Goal: Task Accomplishment & Management: Use online tool/utility

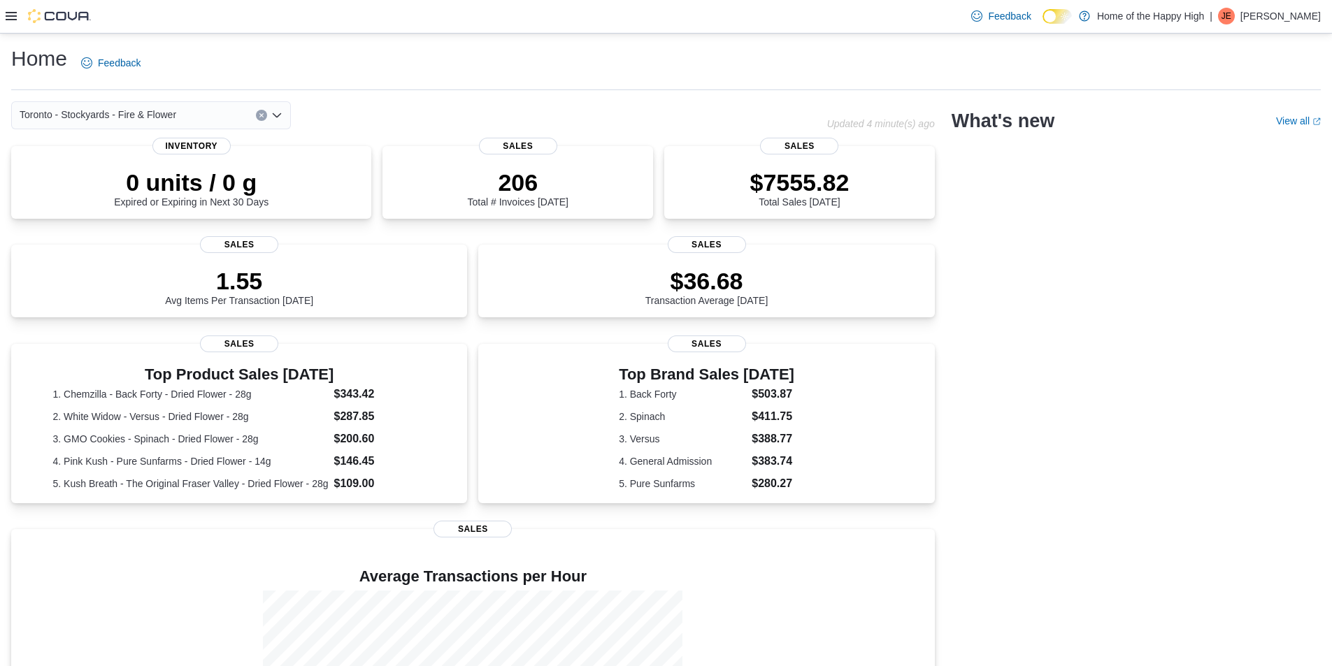
click at [2, 17] on div "Feedback Dark Mode Home of the Happy High | JE [PERSON_NAME]" at bounding box center [666, 17] width 1332 height 34
click at [17, 15] on div at bounding box center [48, 16] width 85 height 14
click at [8, 15] on icon at bounding box center [11, 15] width 11 height 11
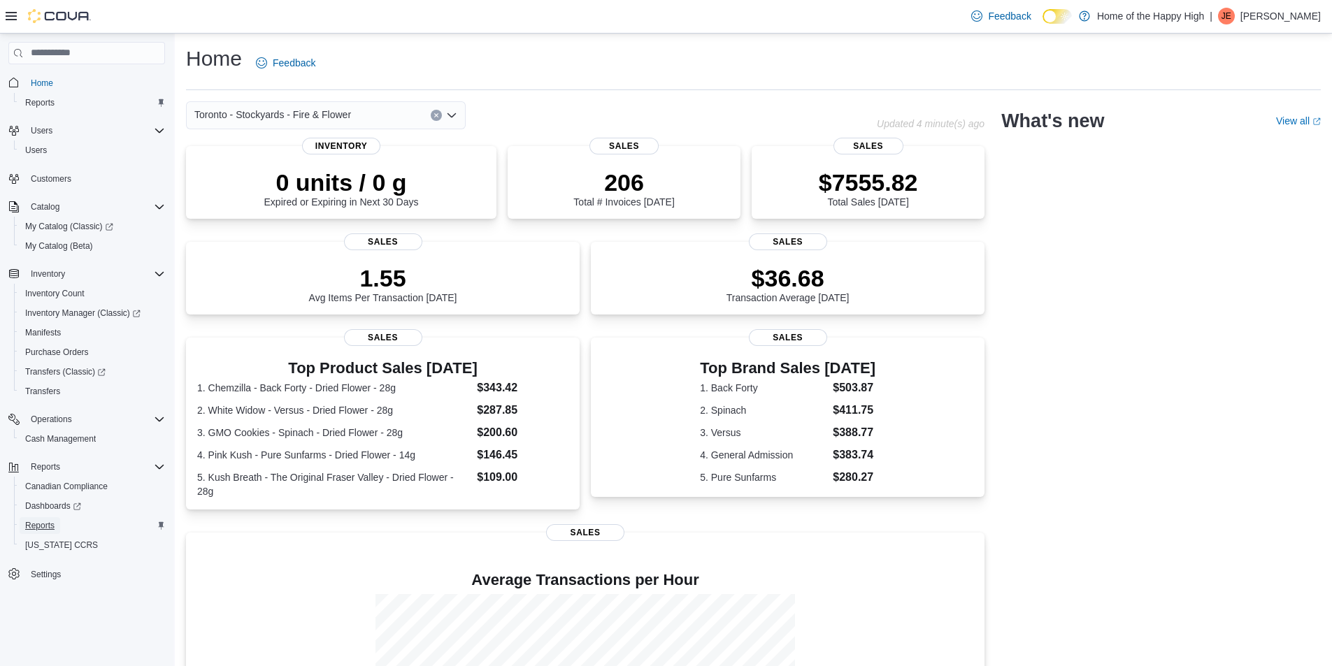
click at [46, 528] on span "Reports" at bounding box center [39, 525] width 29 height 11
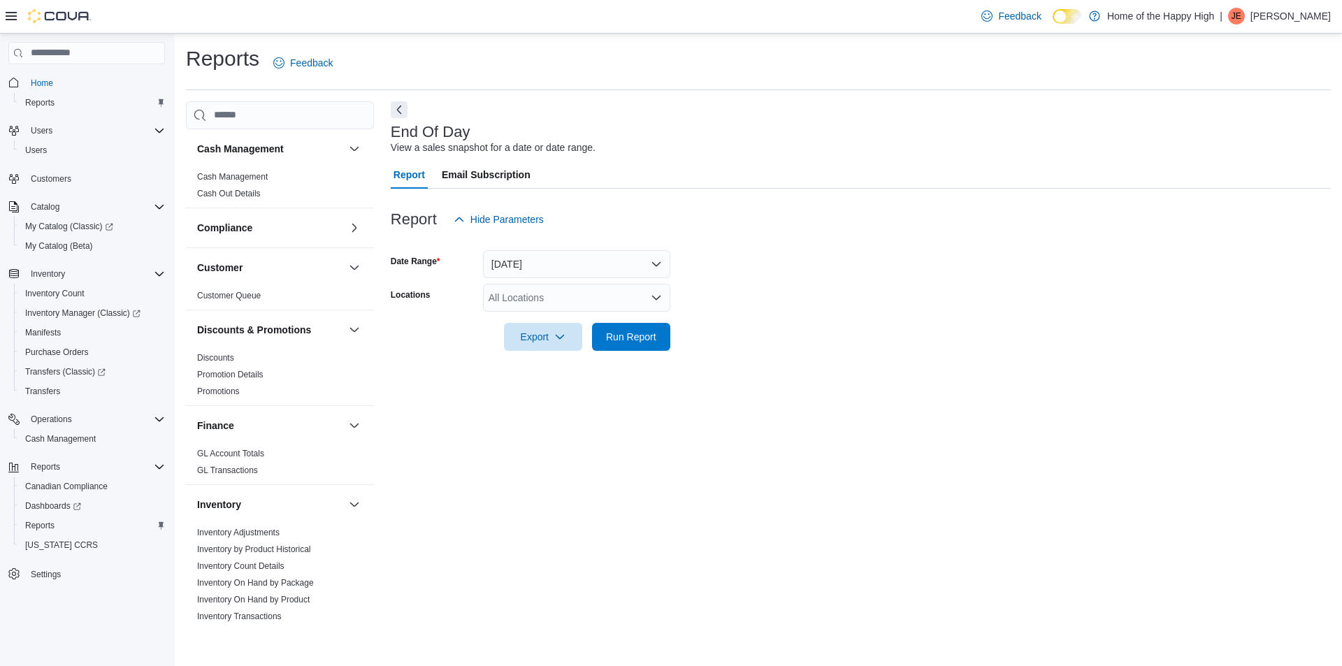
click at [522, 296] on div "All Locations" at bounding box center [576, 298] width 187 height 28
type input "*****"
click at [588, 324] on span "Toronto - Stockyards - Fire & Flower" at bounding box center [619, 322] width 157 height 14
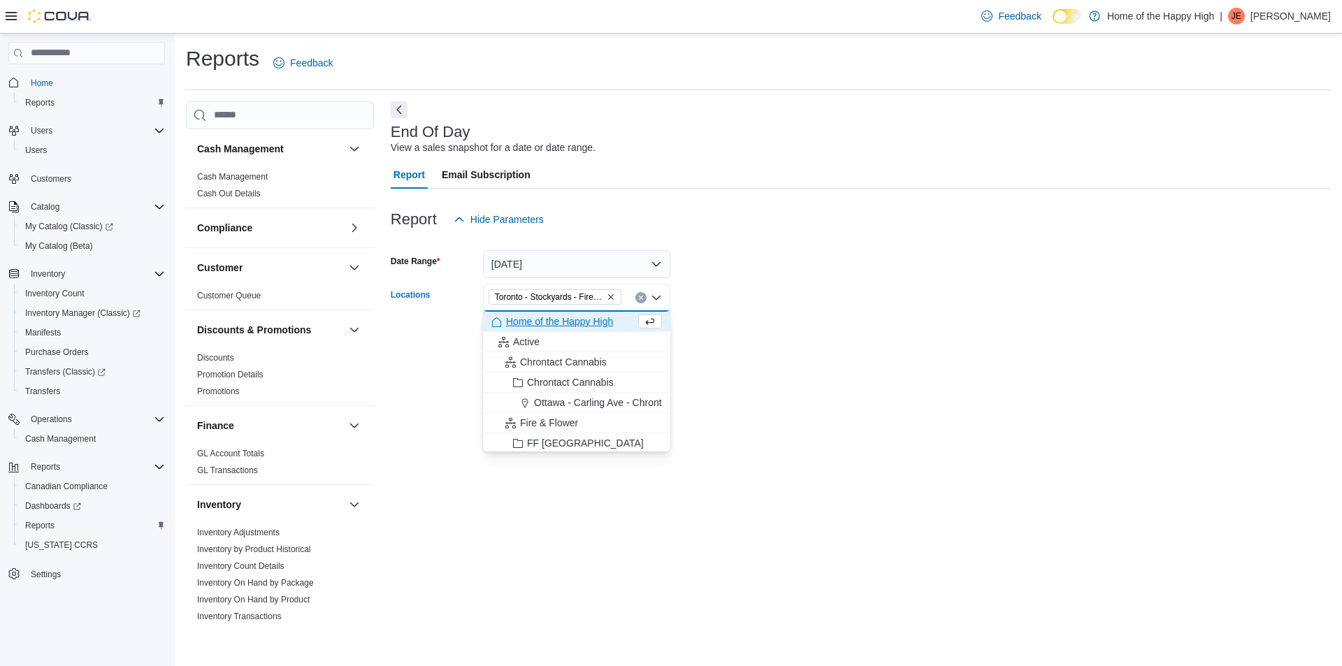
drag, startPoint x: 754, startPoint y: 389, endPoint x: 714, endPoint y: 392, distance: 40.7
click at [755, 389] on div "End Of Day View a sales snapshot for a date or date range. Report Email Subscri…" at bounding box center [861, 365] width 940 height 528
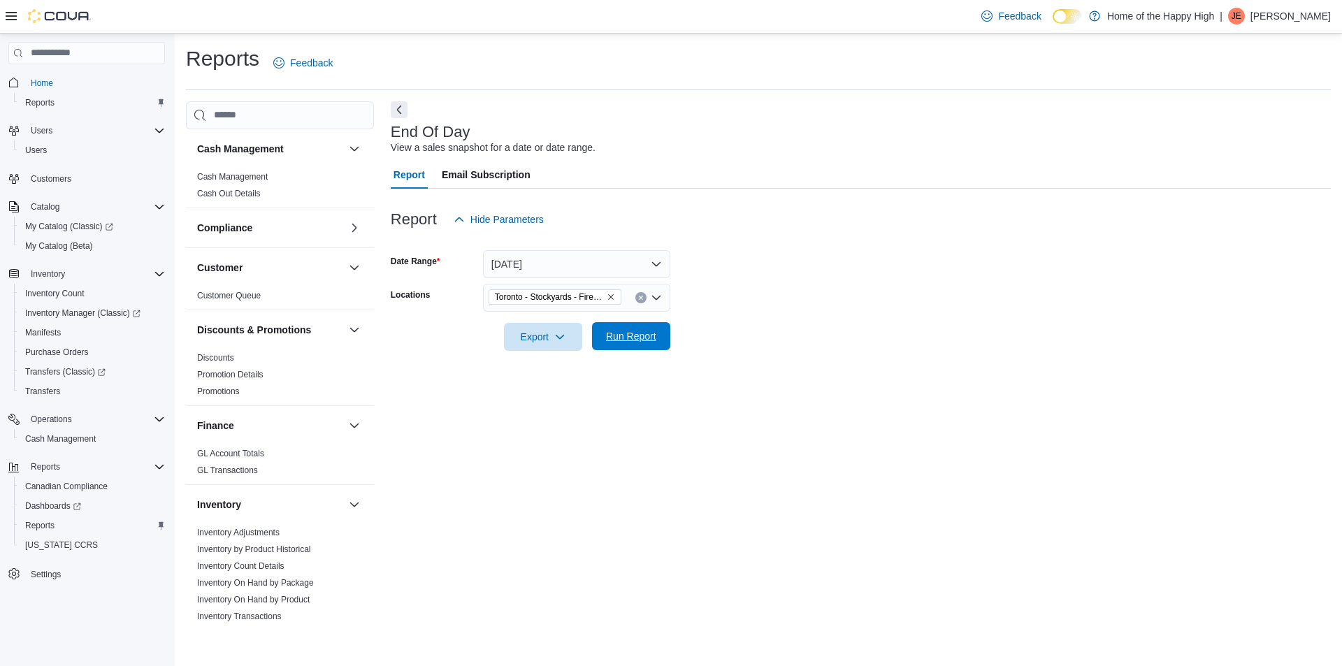
click at [621, 340] on span "Run Report" at bounding box center [631, 336] width 50 height 14
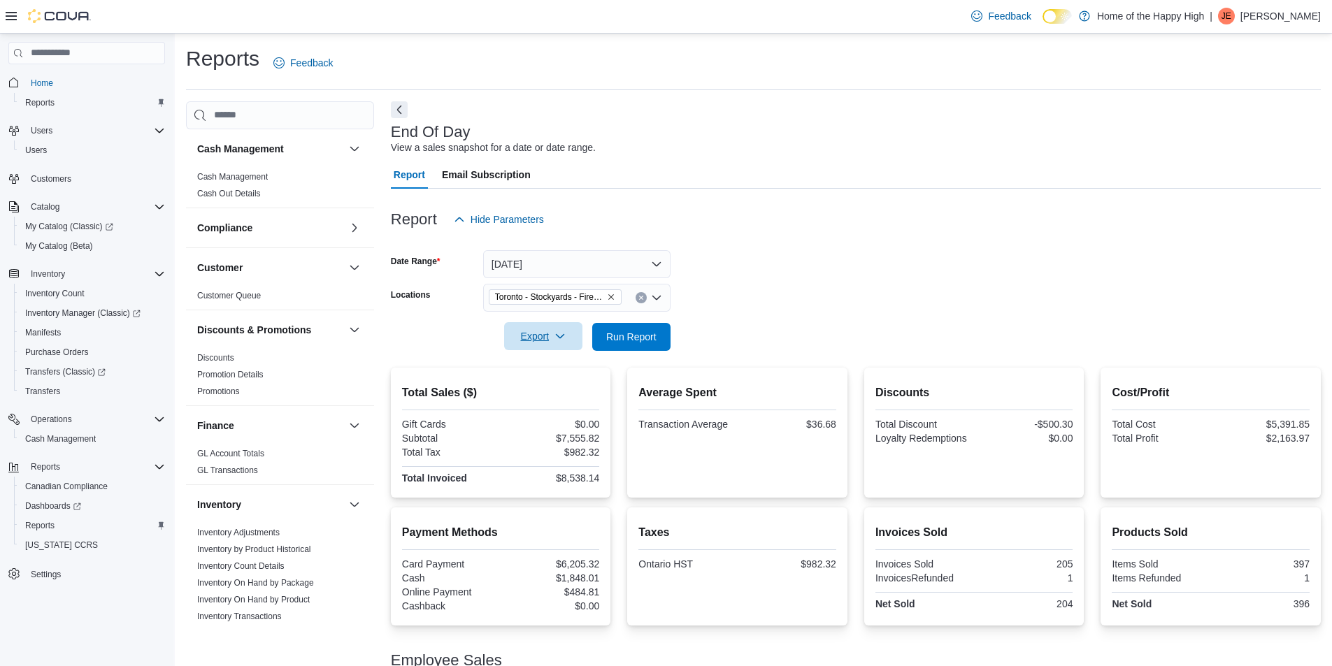
click at [524, 333] on span "Export" at bounding box center [543, 336] width 62 height 28
click at [540, 387] on span "Export to Pdf" at bounding box center [545, 392] width 63 height 11
